Goal: Task Accomplishment & Management: Use online tool/utility

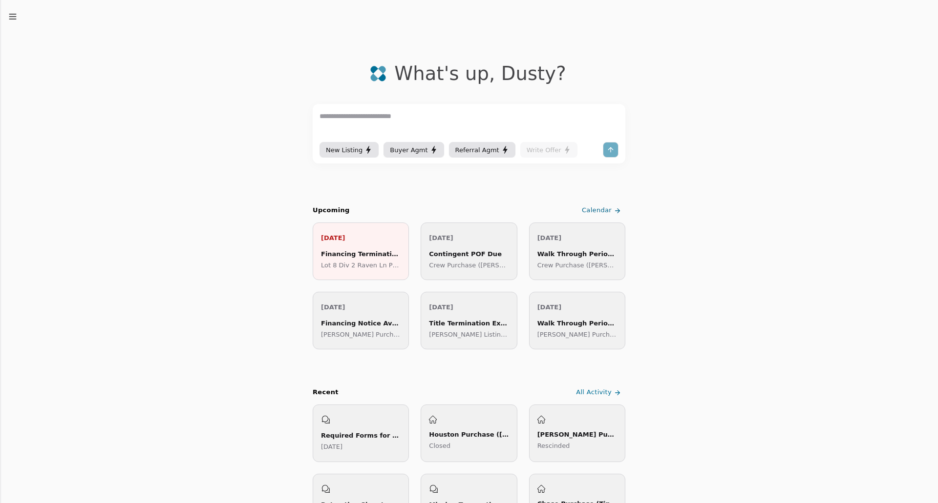
click at [381, 256] on div "Financing Termination Deadline" at bounding box center [361, 254] width 80 height 10
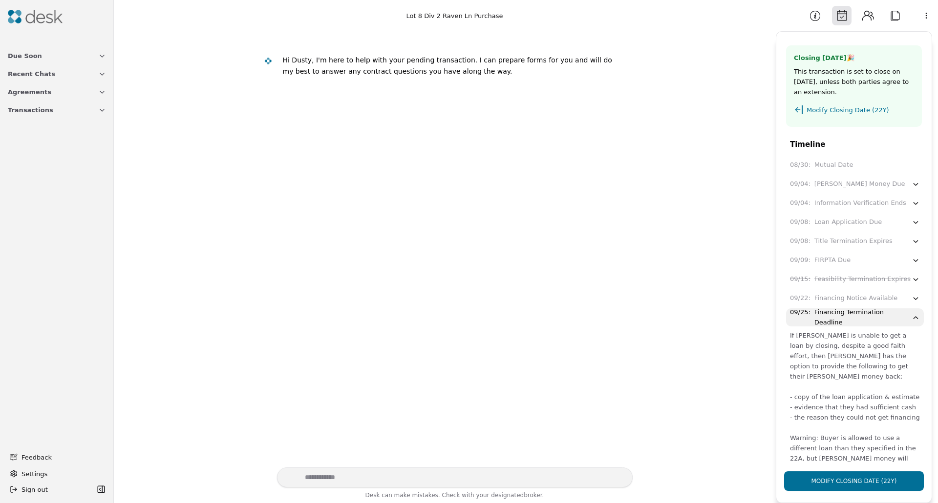
click at [856, 282] on div "Feasibility Termination Expires" at bounding box center [862, 279] width 96 height 10
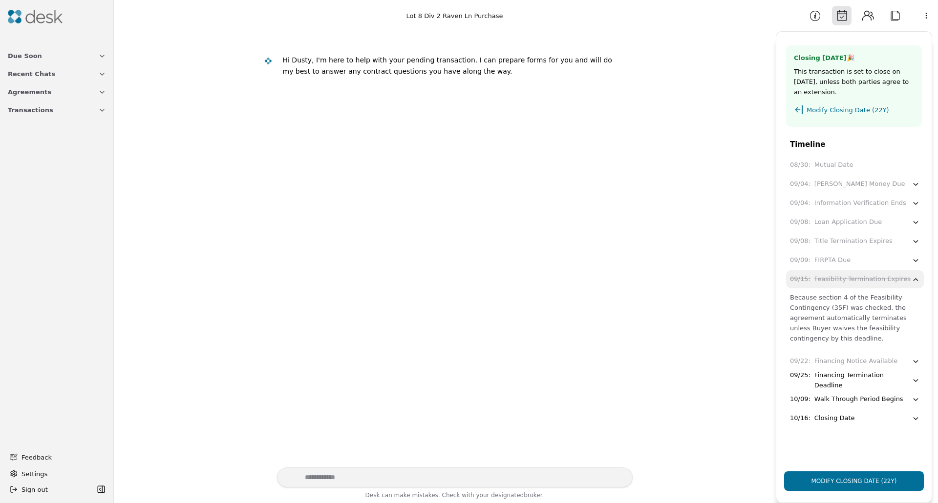
click at [857, 274] on div "Feasibility Termination Expires" at bounding box center [862, 279] width 96 height 10
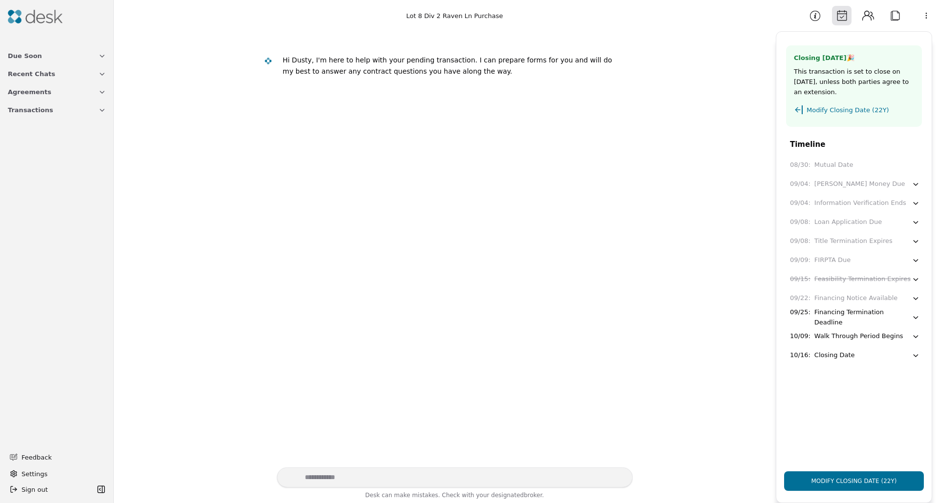
click at [39, 57] on button "Due Soon" at bounding box center [57, 56] width 110 height 18
click at [30, 177] on span "Agreements" at bounding box center [29, 174] width 43 height 10
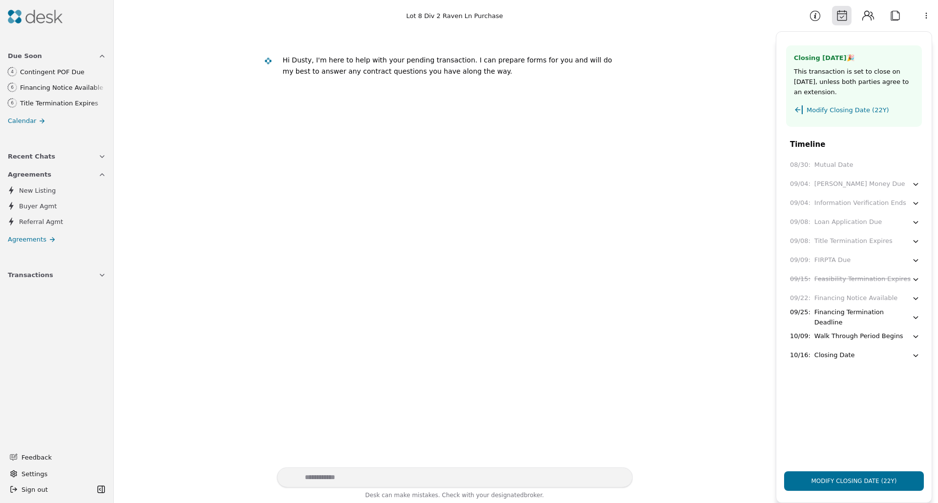
click at [24, 55] on span "Due Soon" at bounding box center [25, 56] width 34 height 10
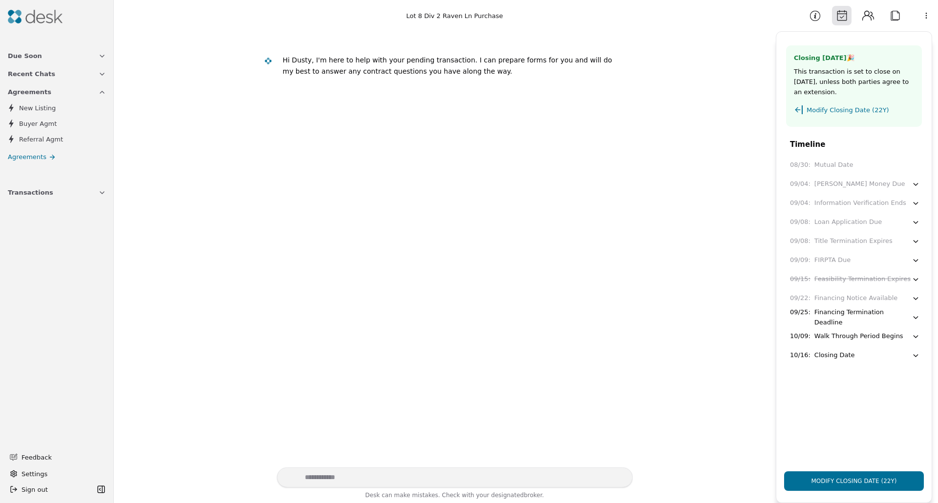
click at [896, 16] on button "Attach" at bounding box center [895, 16] width 20 height 20
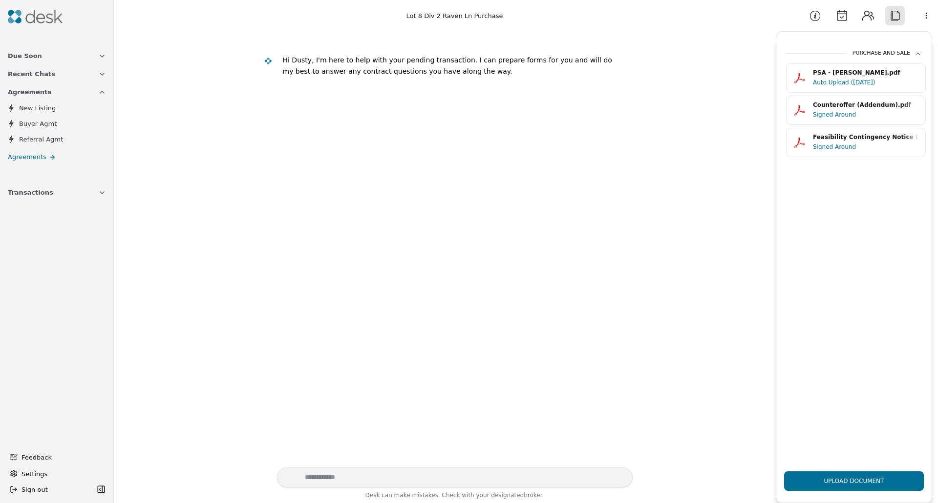
click at [24, 158] on span "Agreements" at bounding box center [27, 157] width 39 height 10
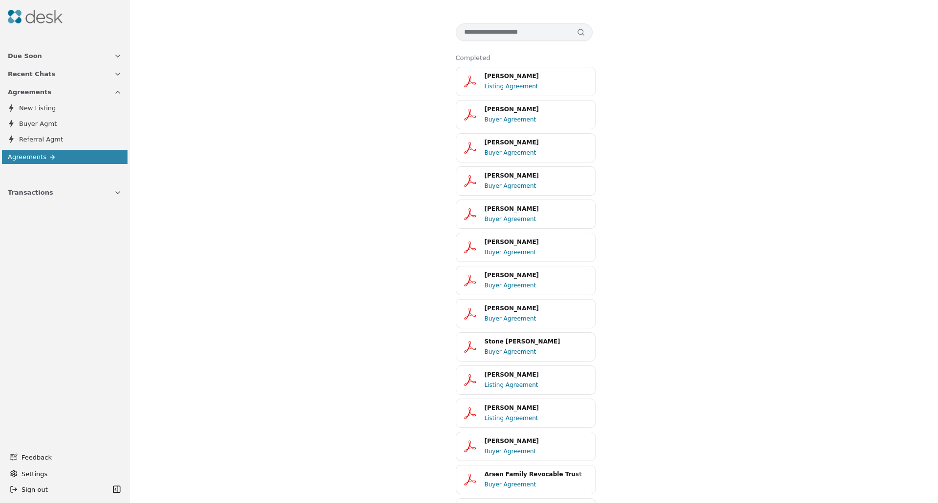
click at [30, 193] on span "Transactions" at bounding box center [30, 193] width 45 height 10
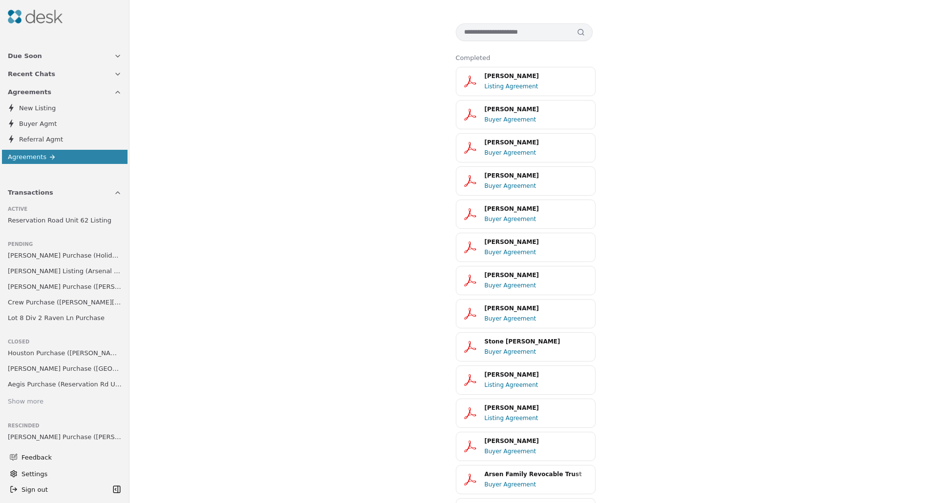
click at [60, 293] on link "[PERSON_NAME] Purchase ([PERSON_NAME] Drive)" at bounding box center [65, 287] width 122 height 14
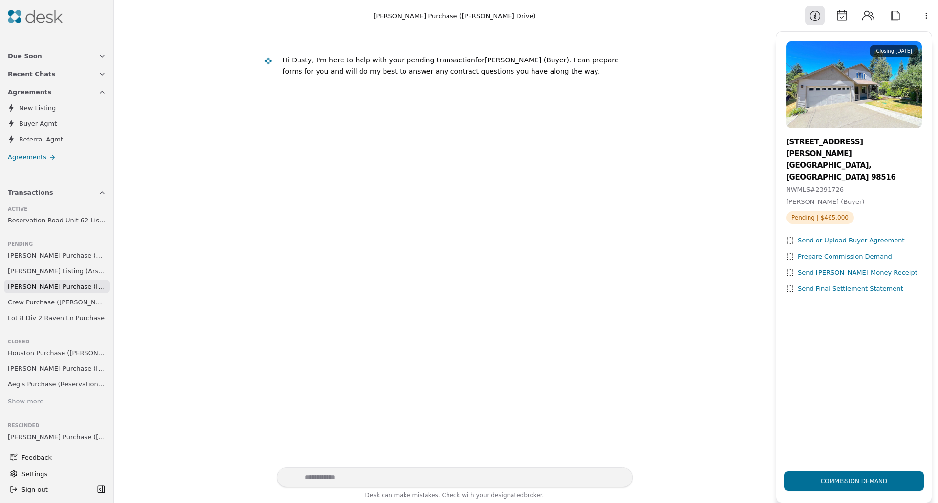
click at [832, 252] on div "Prepare Commission Demand" at bounding box center [844, 257] width 94 height 10
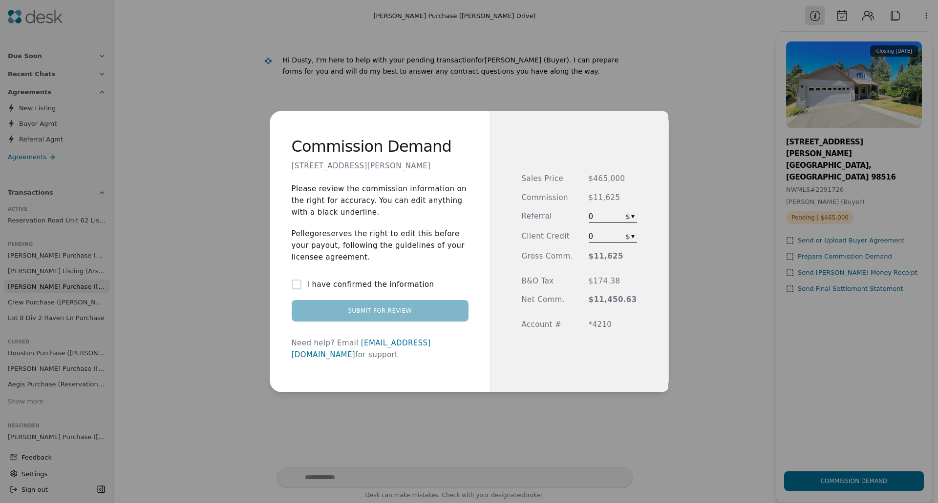
click at [301, 290] on button "I have confirmed the information" at bounding box center [297, 285] width 10 height 10
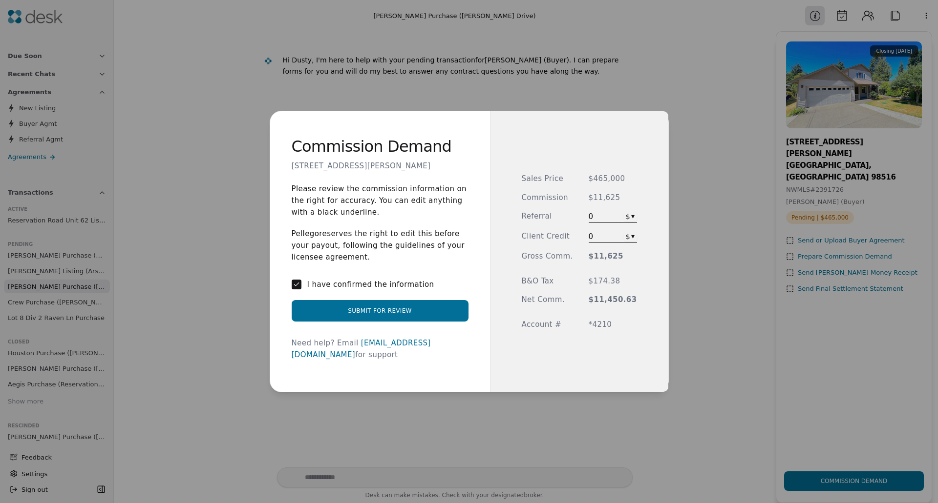
click at [386, 318] on button "Submit for Review" at bounding box center [380, 310] width 177 height 21
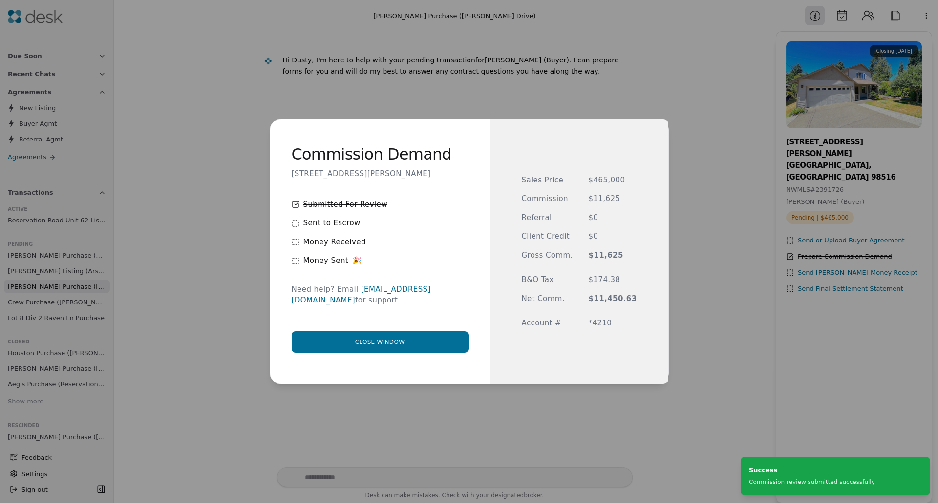
click at [388, 340] on button "Close window" at bounding box center [380, 342] width 177 height 21
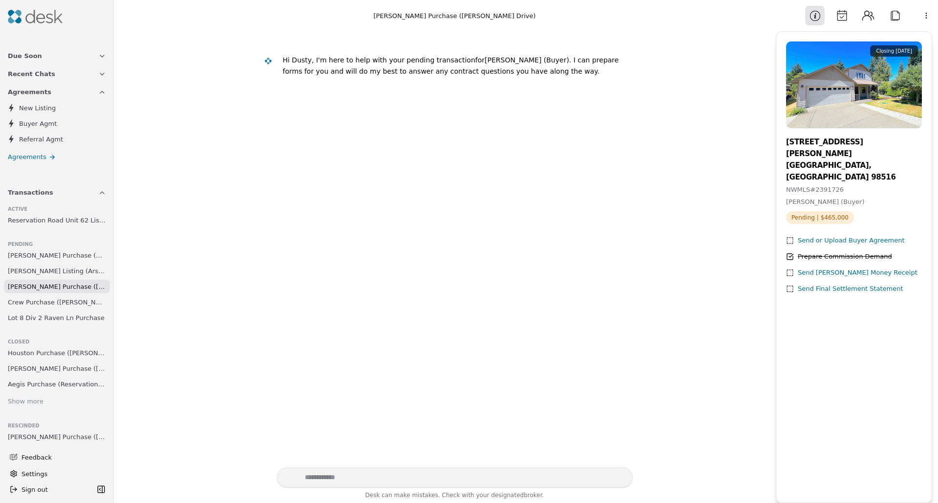
click at [535, 143] on div "Hi Dusty, I'm here to help with your pending transaction for Courtney Widman (B…" at bounding box center [445, 249] width 650 height 437
